Goal: Transaction & Acquisition: Purchase product/service

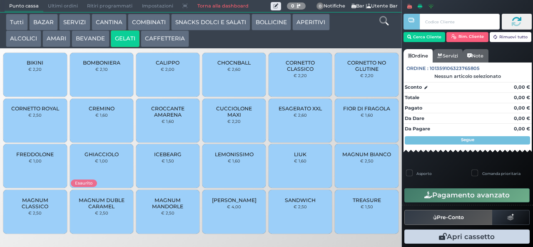
click at [163, 66] on span "CALIPPO" at bounding box center [168, 63] width 24 height 6
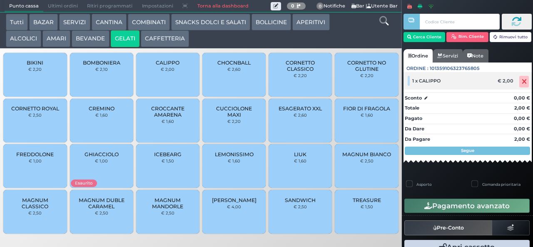
click at [522, 82] on icon at bounding box center [524, 82] width 5 height 0
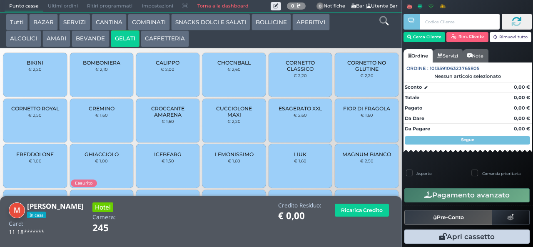
click at [166, 66] on span "CALIPPO" at bounding box center [168, 63] width 24 height 6
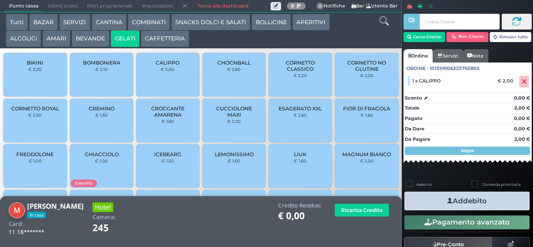
click at [475, 203] on button "Addebito" at bounding box center [467, 201] width 125 height 19
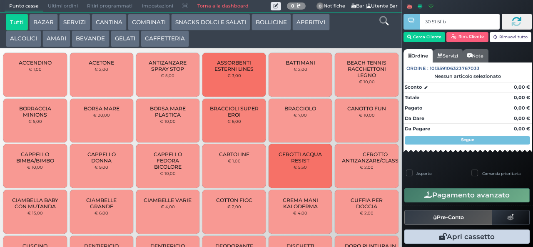
type input "30 51 5f bb"
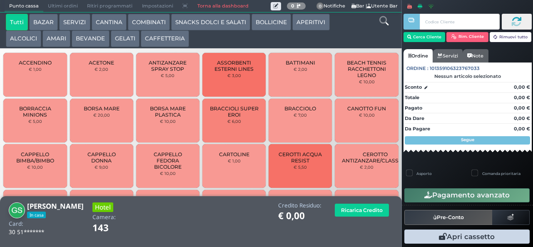
click at [199, 24] on button "SNACKS DOLCI E SALATI" at bounding box center [210, 22] width 79 height 17
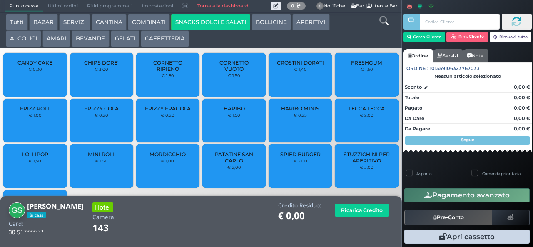
click at [227, 164] on span "PATATINE SAN CARLO" at bounding box center [235, 157] width 50 height 12
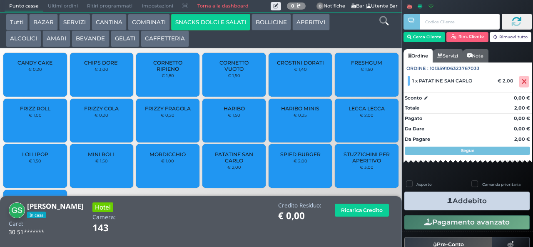
click at [423, 201] on button "Addebito" at bounding box center [467, 201] width 125 height 19
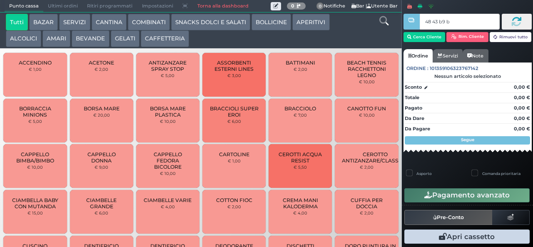
type input "48 43 b9 b9"
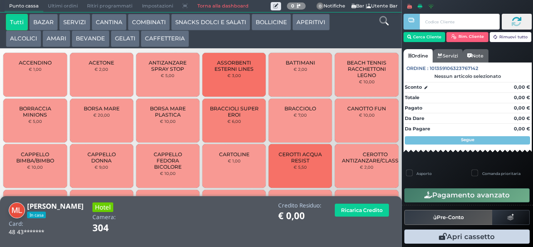
click at [195, 23] on button "SNACKS DOLCI E SALATI" at bounding box center [210, 22] width 79 height 17
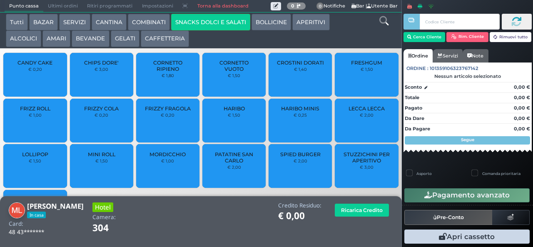
click at [225, 164] on span "PATATINE SAN CARLO" at bounding box center [235, 157] width 50 height 12
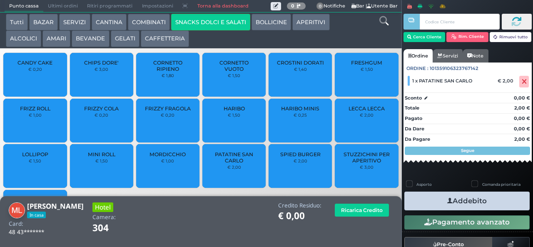
click at [230, 164] on span "PATATINE SAN CARLO" at bounding box center [235, 157] width 50 height 12
click at [433, 196] on button "Addebito" at bounding box center [467, 201] width 125 height 19
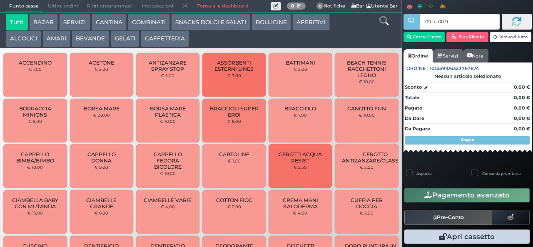
type input "09 fa 00 95"
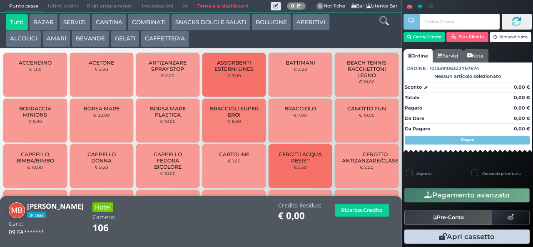
click at [120, 39] on button "GELATI" at bounding box center [125, 38] width 29 height 17
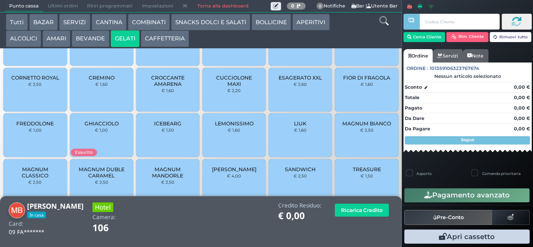
scroll to position [55, 0]
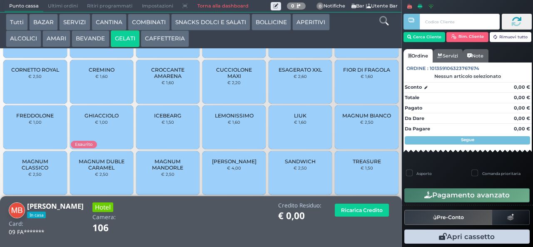
click at [152, 171] on span "MAGNUM MANDORLE" at bounding box center [168, 164] width 50 height 12
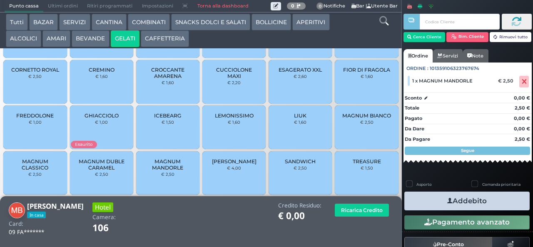
click at [428, 196] on button "Addebito" at bounding box center [467, 201] width 125 height 19
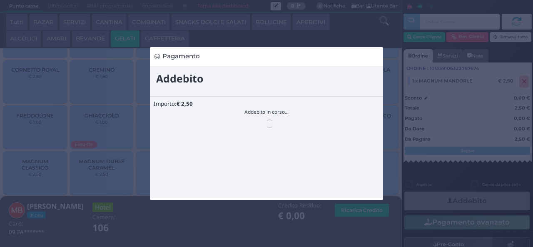
scroll to position [0, 0]
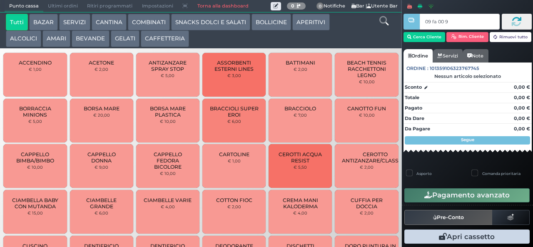
type input "09 fa 00 95"
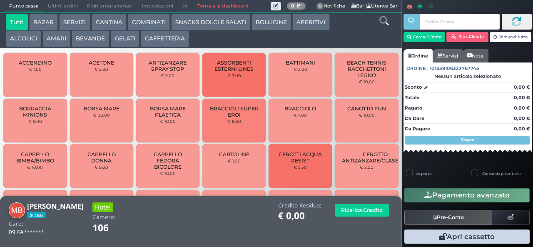
click at [130, 39] on button "GELATI" at bounding box center [125, 38] width 29 height 17
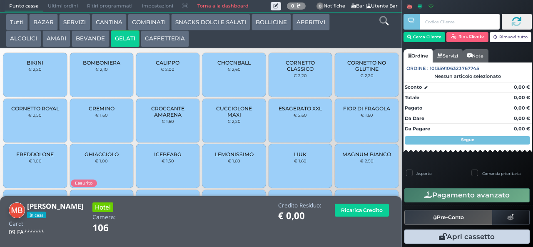
click at [237, 118] on span "CUCCIOLONE MAXI" at bounding box center [235, 111] width 50 height 12
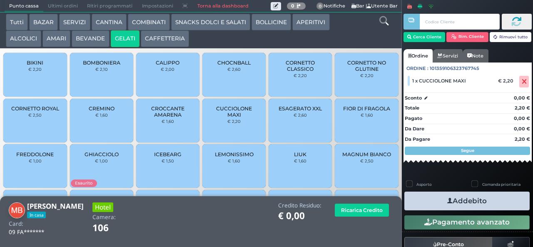
click at [467, 196] on button "Addebito" at bounding box center [467, 201] width 125 height 19
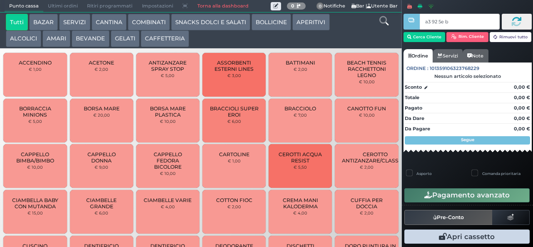
type input "a3 92 5e bb"
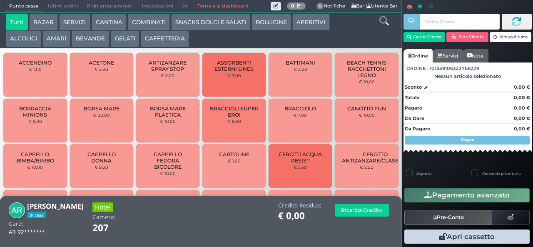
click at [43, 22] on button "BAZAR" at bounding box center [43, 22] width 29 height 17
click at [71, 22] on button "SERVIZI" at bounding box center [74, 22] width 31 height 17
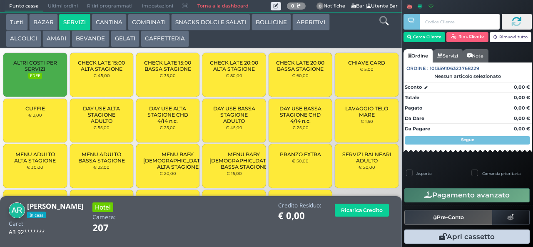
click at [175, 41] on button "CAFFETTERIA" at bounding box center [165, 38] width 48 height 17
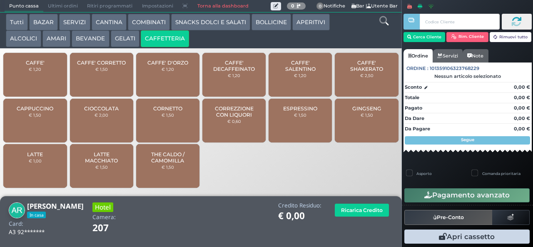
click at [315, 67] on span "CAFFE' SALENTINO" at bounding box center [301, 66] width 50 height 12
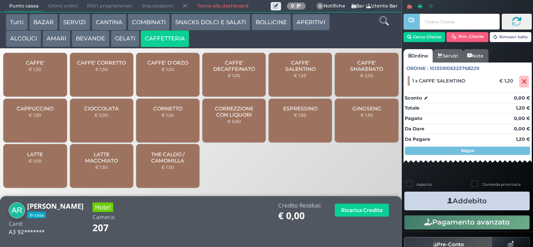
click at [292, 72] on span "CAFFE' SALENTINO" at bounding box center [301, 66] width 50 height 12
click at [504, 203] on button "Addebito" at bounding box center [467, 201] width 125 height 19
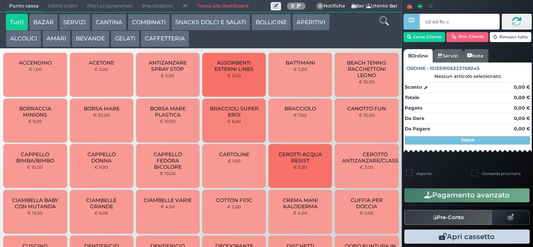
type input "cd ad 6c c3"
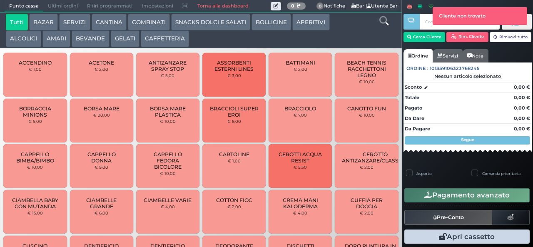
click at [173, 40] on button "CAFFETTERIA" at bounding box center [165, 38] width 48 height 17
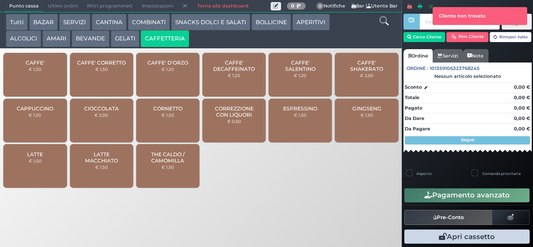
click at [305, 72] on span "CAFFE' SALENTINO" at bounding box center [301, 66] width 50 height 12
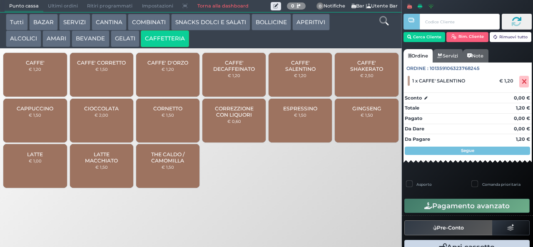
click at [122, 39] on button "GELATI" at bounding box center [125, 38] width 29 height 17
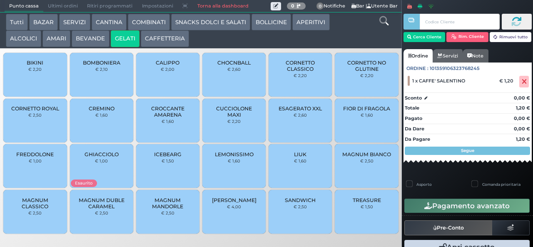
click at [373, 112] on span "FIOR DI FRAGOLA" at bounding box center [366, 108] width 47 height 6
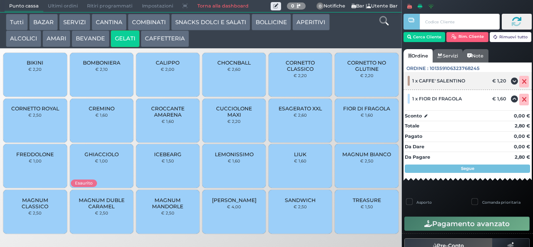
click at [522, 82] on icon at bounding box center [524, 82] width 5 height 0
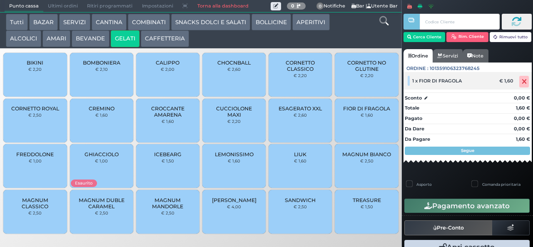
click at [522, 82] on icon at bounding box center [524, 82] width 5 height 0
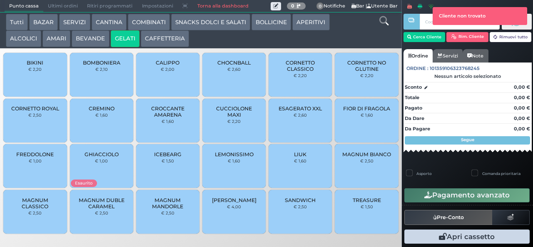
click at [370, 117] on small "€ 1,60" at bounding box center [367, 114] width 12 height 5
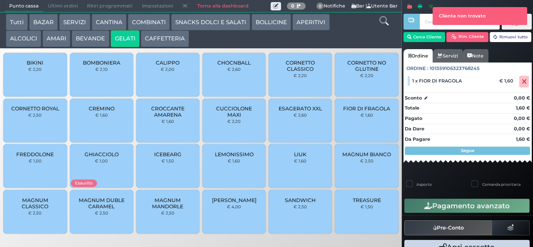
click at [174, 44] on button "CAFFETTERIA" at bounding box center [165, 38] width 48 height 17
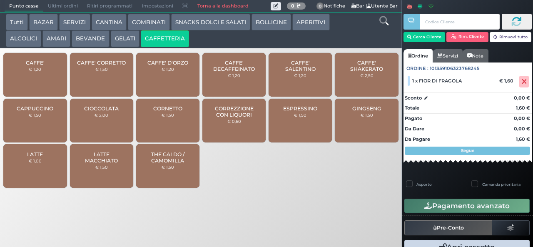
click at [297, 72] on span "CAFFE' SALENTINO" at bounding box center [301, 66] width 50 height 12
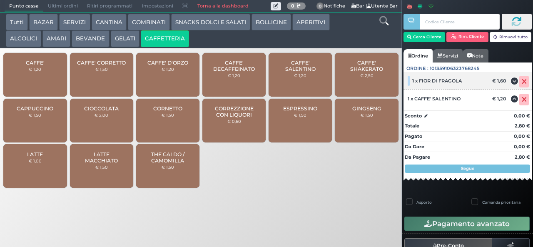
click at [522, 82] on icon at bounding box center [524, 82] width 5 height 0
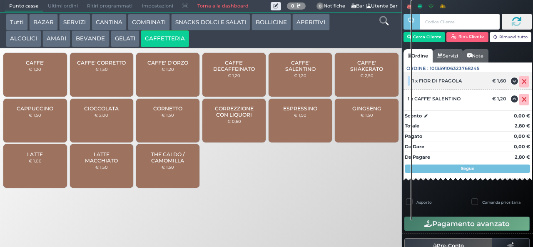
click at [522, 82] on icon at bounding box center [524, 82] width 5 height 0
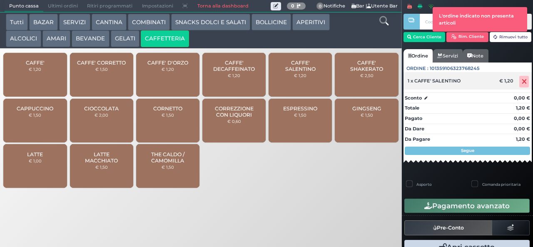
click at [522, 82] on icon at bounding box center [524, 82] width 5 height 0
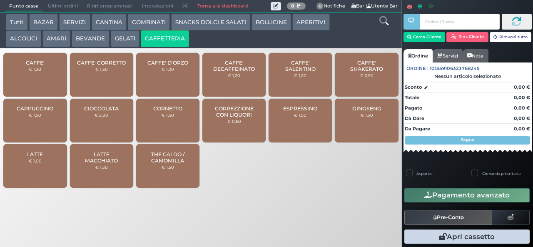
click at [45, 20] on button "BAZAR" at bounding box center [43, 22] width 29 height 17
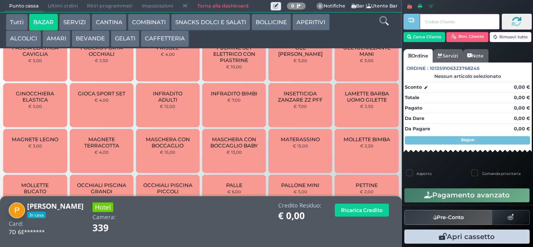
scroll to position [358, 0]
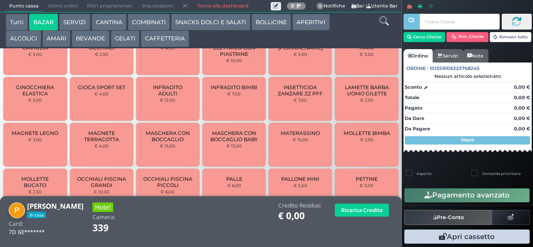
click at [107, 142] on span "MAGNETE TERRACOTTA" at bounding box center [102, 136] width 50 height 12
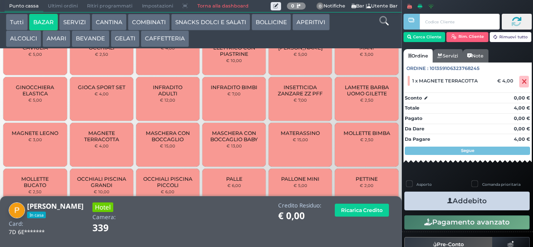
click at [475, 200] on button "Addebito" at bounding box center [467, 201] width 125 height 19
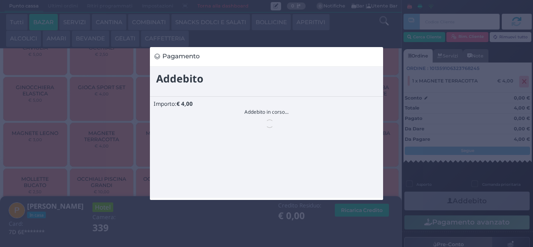
scroll to position [0, 0]
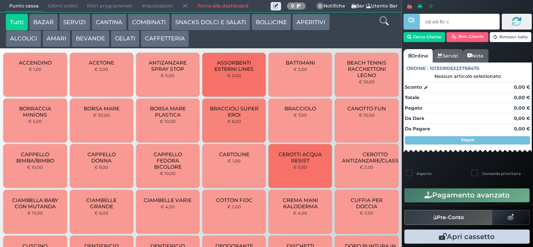
type input "cd ad 6c c3"
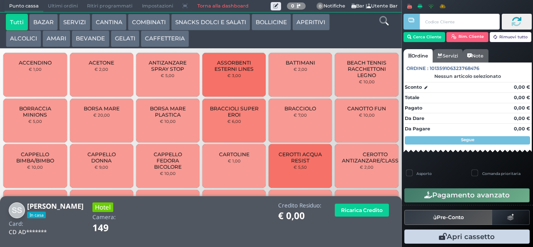
click at [174, 37] on button "CAFFETTERIA" at bounding box center [165, 38] width 48 height 17
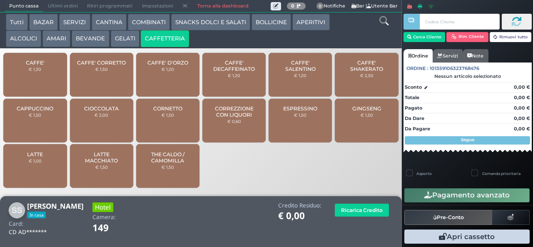
click at [304, 72] on span "CAFFE' SALENTINO" at bounding box center [301, 66] width 50 height 12
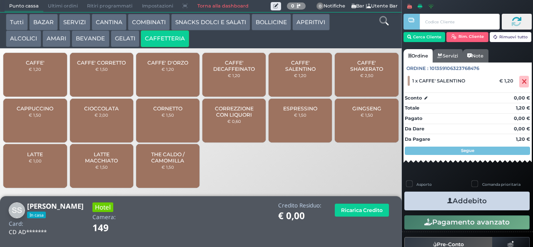
click at [121, 42] on button "GELATI" at bounding box center [125, 38] width 29 height 17
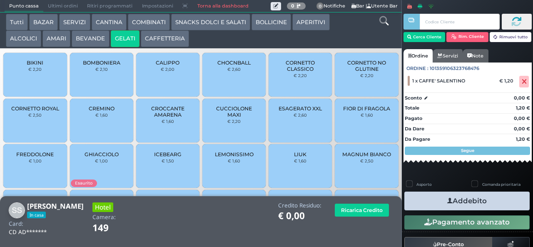
click at [360, 112] on span "FIOR DI FRAGOLA" at bounding box center [366, 108] width 47 height 6
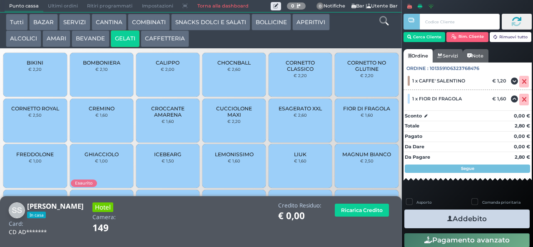
click at [473, 220] on button "Addebito" at bounding box center [467, 219] width 125 height 19
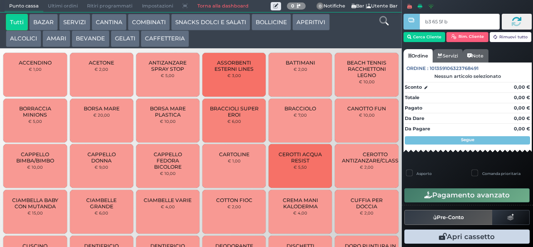
type input "b3 65 5f bb"
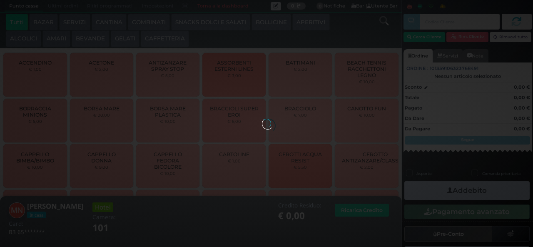
click at [123, 38] on button "GELATI" at bounding box center [125, 38] width 29 height 17
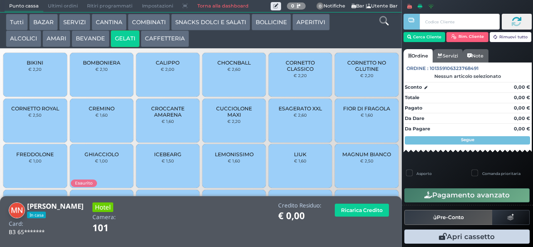
click at [160, 66] on span "CALIPPO" at bounding box center [168, 63] width 24 height 6
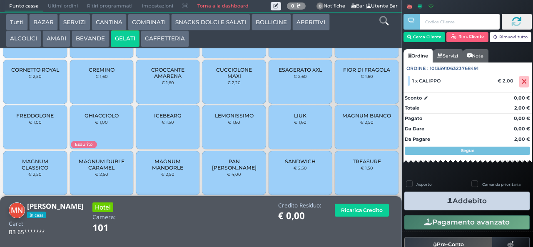
scroll to position [55, 0]
click at [158, 171] on span "MAGNUM MANDORLE" at bounding box center [168, 165] width 50 height 12
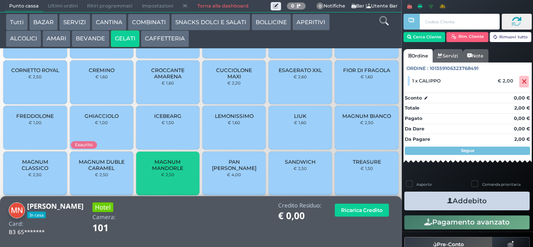
click at [39, 170] on span "MAGNUM CLASSICO" at bounding box center [35, 165] width 50 height 12
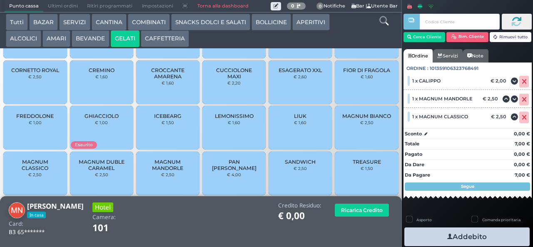
click at [480, 237] on button "Addebito" at bounding box center [467, 236] width 125 height 19
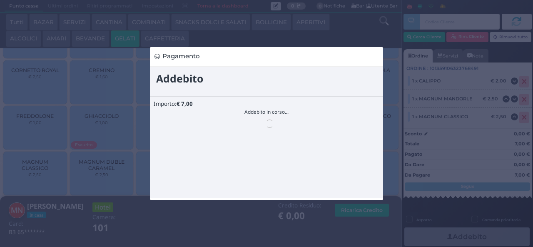
scroll to position [0, 0]
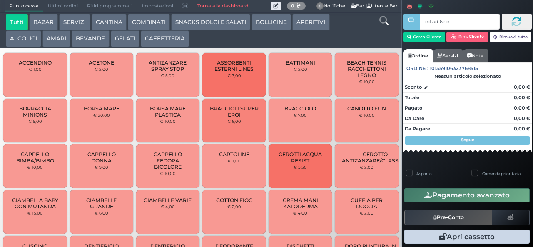
type input "cd ad 6c c3"
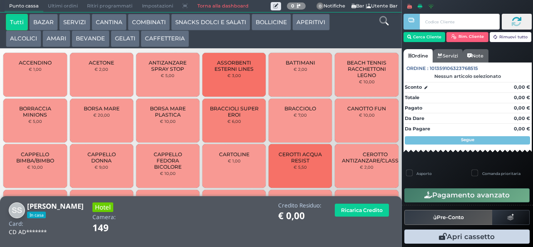
click at [122, 41] on button "GELATI" at bounding box center [125, 38] width 29 height 17
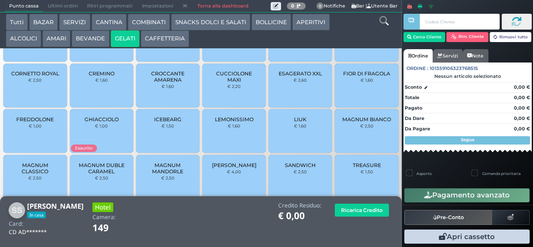
scroll to position [52, 0]
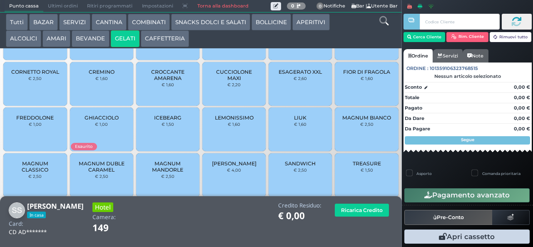
click at [355, 75] on span "FIOR DI FRAGOLA" at bounding box center [366, 72] width 47 height 6
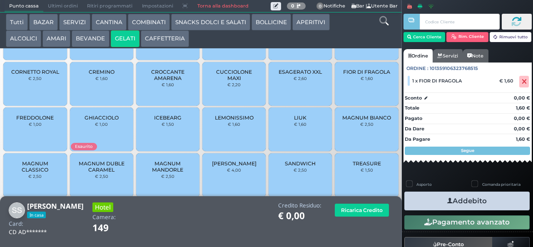
click at [427, 208] on button "Addebito" at bounding box center [467, 201] width 125 height 19
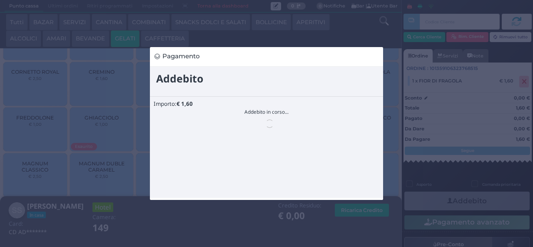
scroll to position [0, 0]
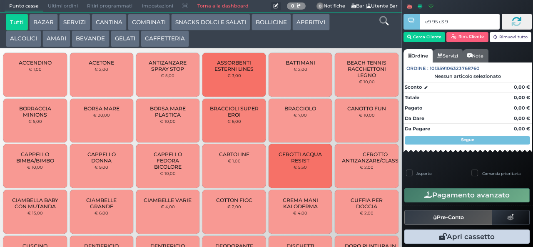
type input "e9 95 c3 94"
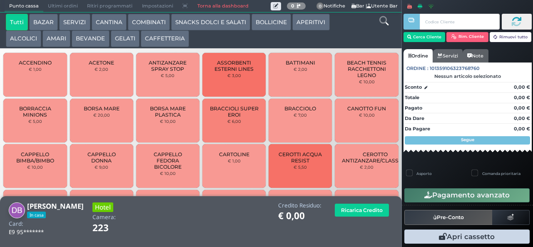
click at [112, 23] on button "CANTINA" at bounding box center [109, 22] width 35 height 17
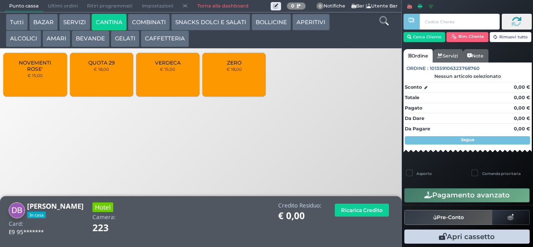
click at [226, 23] on button "SNACKS DOLCI E SALATI" at bounding box center [210, 22] width 79 height 17
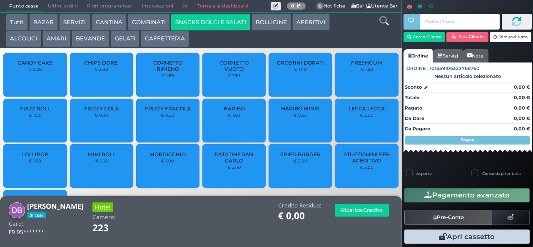
click at [271, 24] on button "BOLLICINE" at bounding box center [272, 22] width 40 height 17
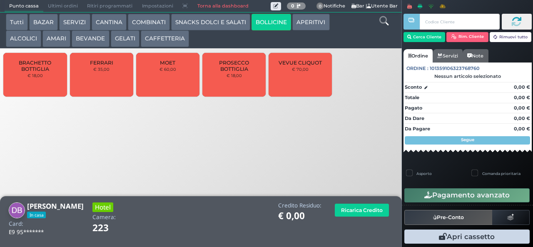
click at [231, 67] on span "PROSECCO BOTTIGLIA" at bounding box center [235, 66] width 50 height 12
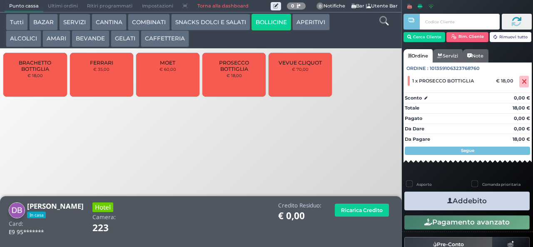
click at [467, 200] on button "Addebito" at bounding box center [467, 201] width 125 height 19
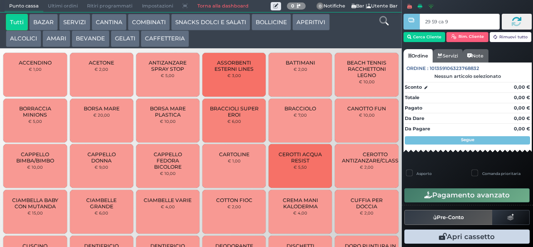
type input "29 59 ca 95"
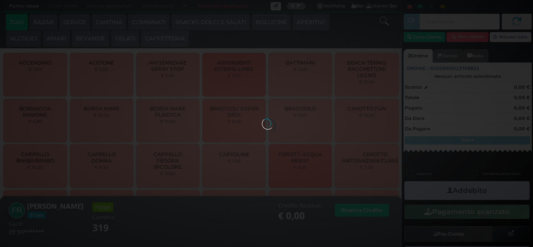
click at [262, 119] on div at bounding box center [266, 123] width 9 height 9
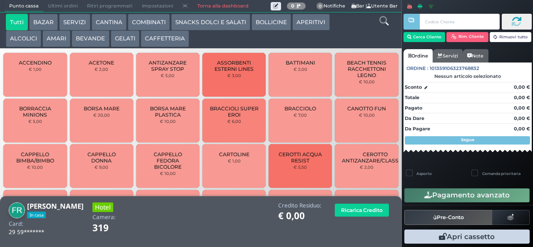
click at [124, 40] on button "GELATI" at bounding box center [125, 38] width 29 height 17
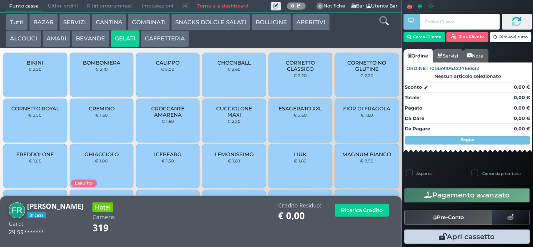
scroll to position [55, 0]
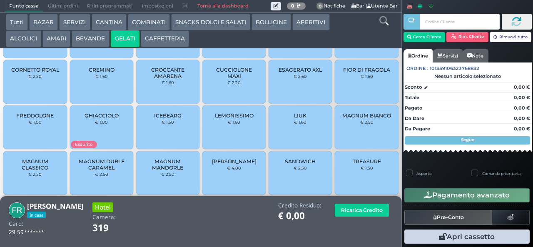
click at [362, 182] on div "TREASURE € 1,50" at bounding box center [366, 173] width 63 height 44
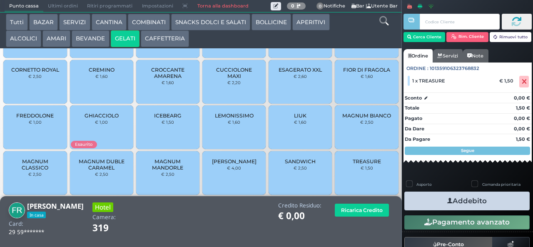
click at [457, 202] on button "Addebito" at bounding box center [467, 201] width 125 height 19
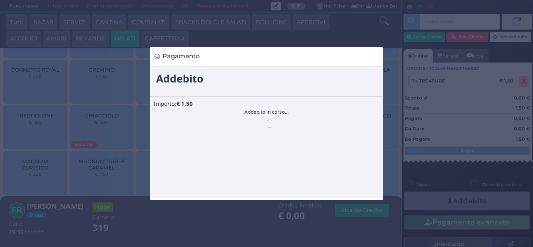
scroll to position [0, 0]
